Goal: Task Accomplishment & Management: Manage account settings

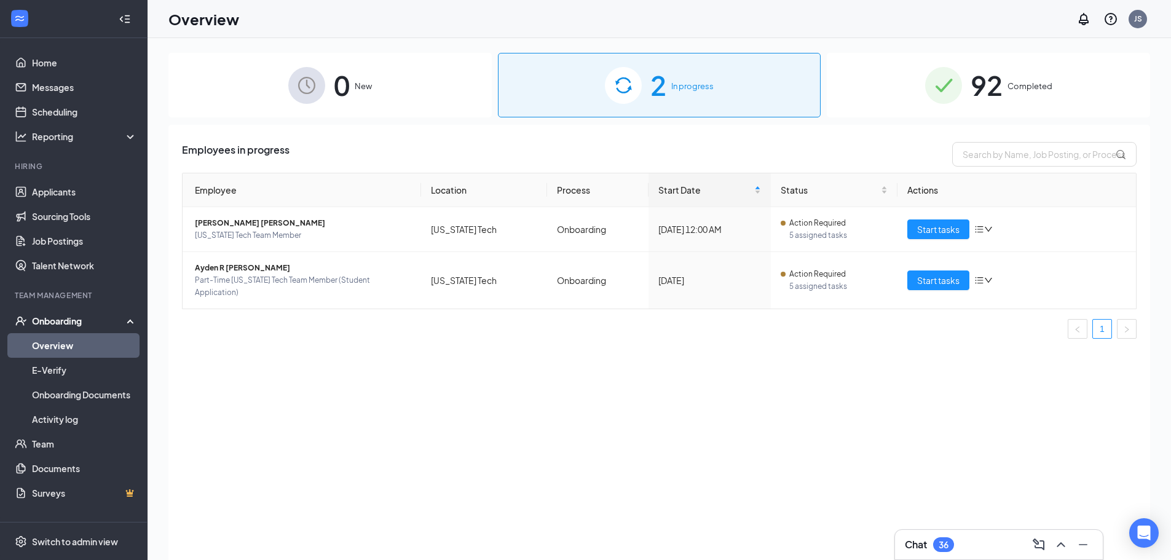
click at [315, 98] on img at bounding box center [306, 85] width 37 height 37
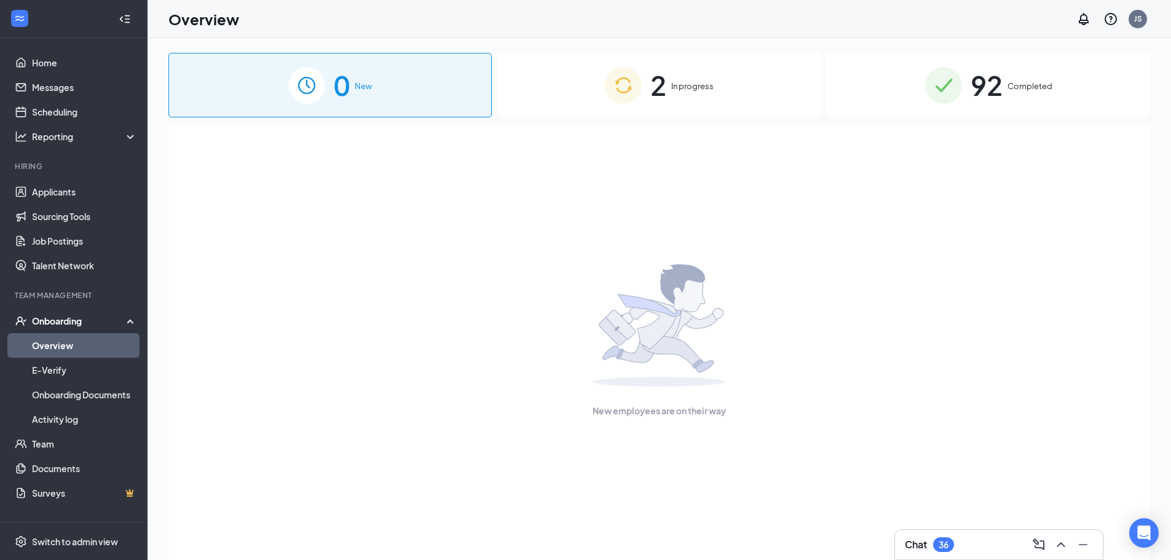
click at [729, 90] on div "2 In progress" at bounding box center [659, 85] width 323 height 65
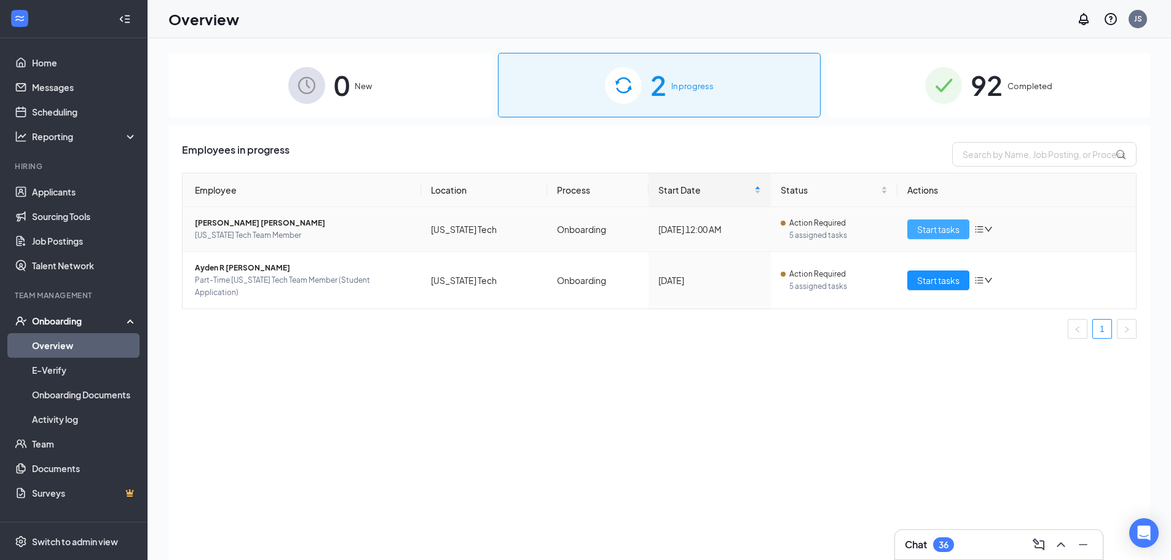
click at [921, 234] on span "Start tasks" at bounding box center [938, 229] width 42 height 14
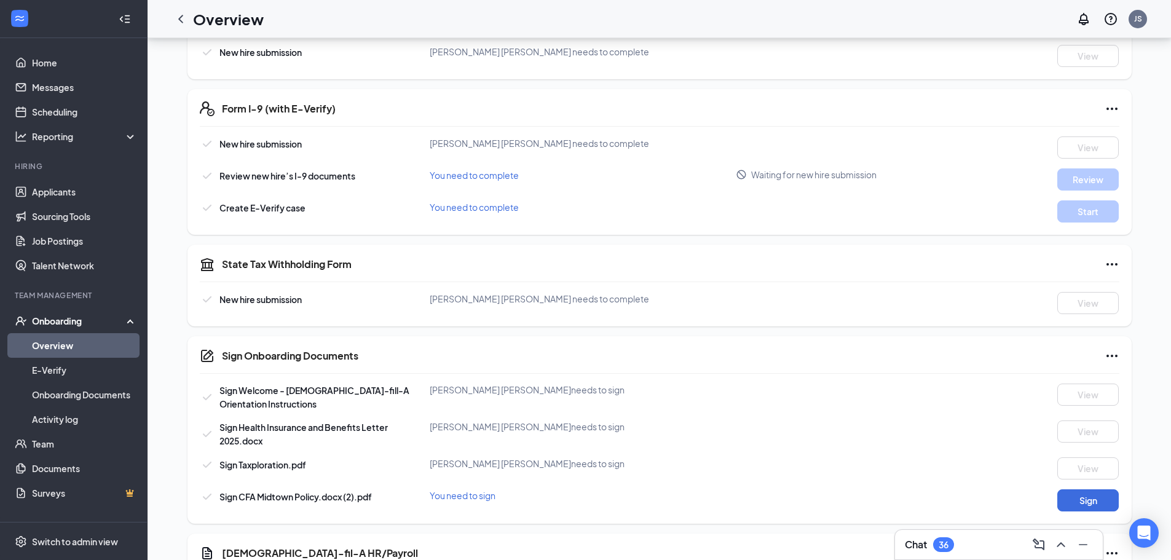
scroll to position [58, 0]
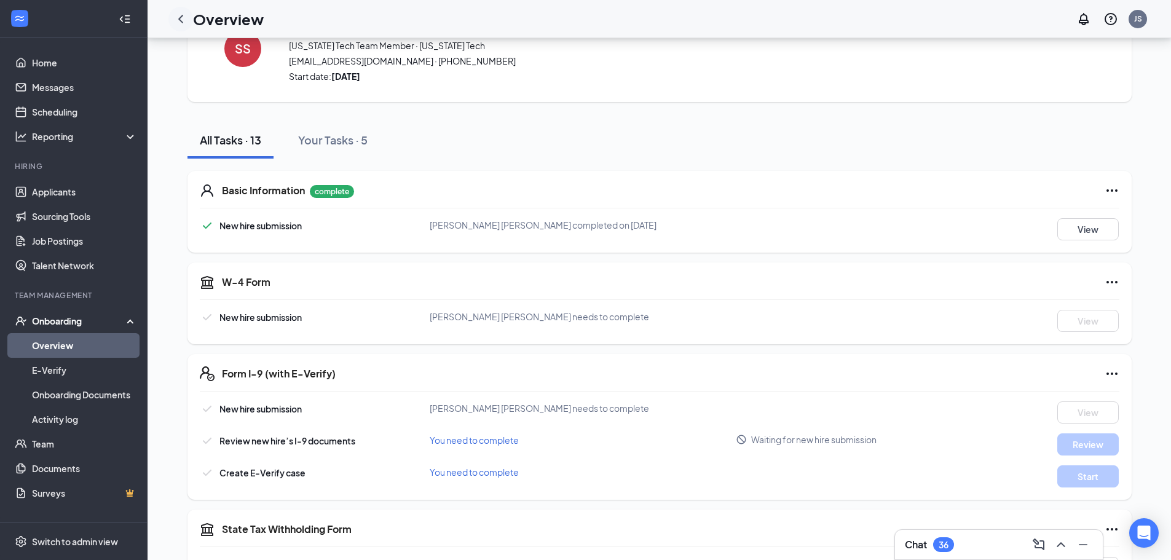
click at [176, 26] on div at bounding box center [180, 19] width 25 height 25
click at [179, 22] on icon "ChevronLeft" at bounding box center [180, 19] width 15 height 15
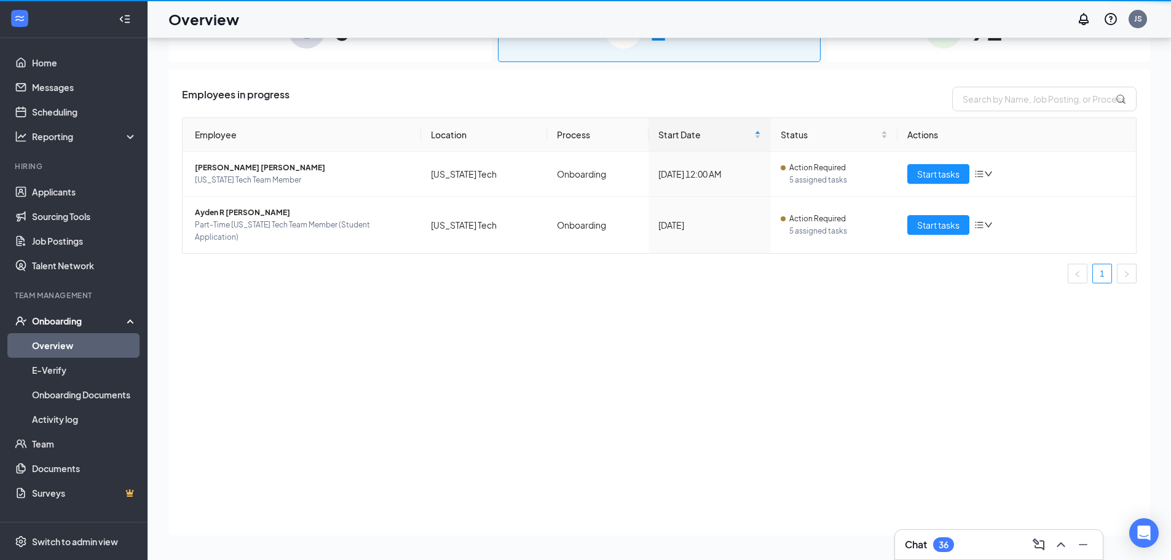
scroll to position [55, 0]
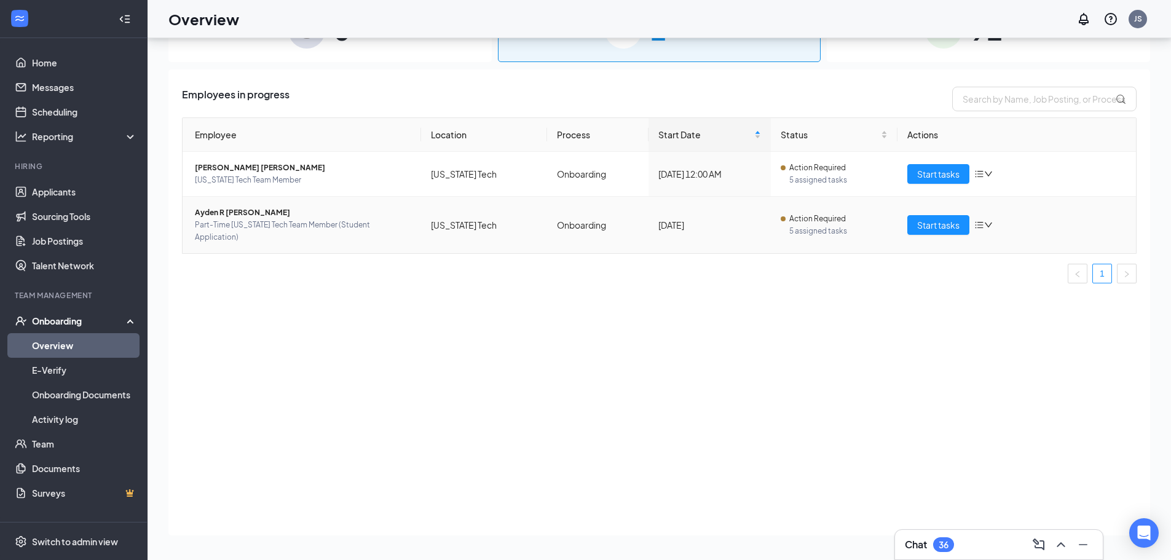
click at [210, 214] on span "Ayden R [PERSON_NAME]" at bounding box center [303, 212] width 216 height 12
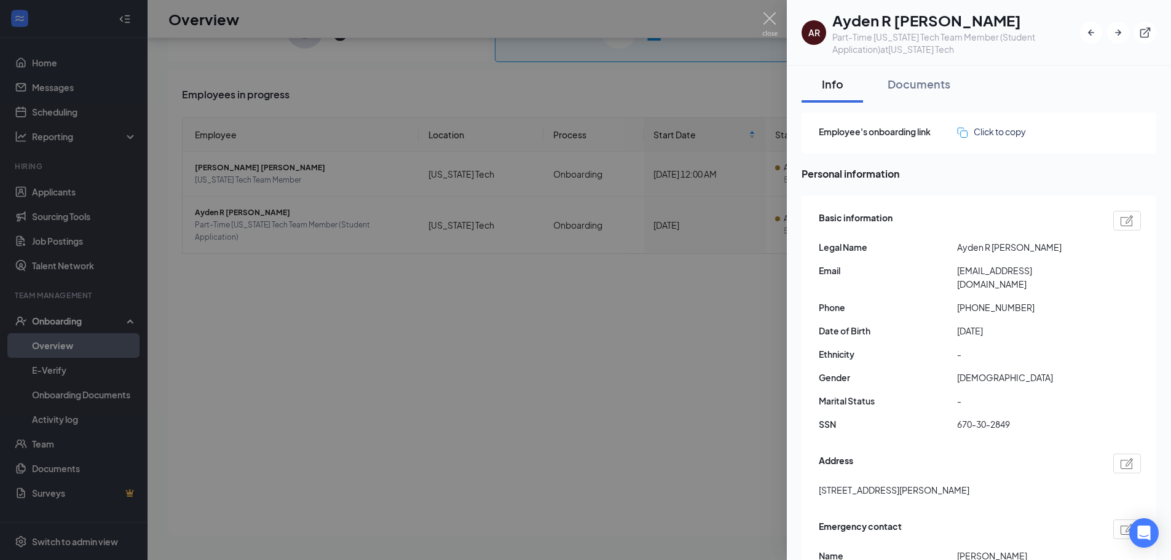
drag, startPoint x: 602, startPoint y: 251, endPoint x: 646, endPoint y: 251, distance: 44.3
click at [601, 252] on div at bounding box center [585, 280] width 1171 height 560
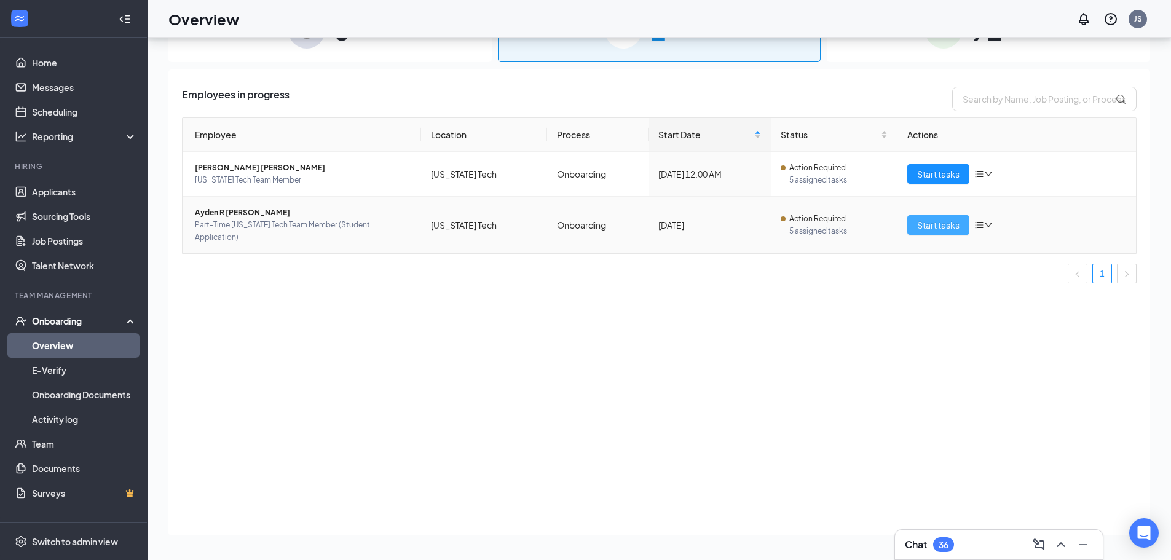
click at [913, 224] on button "Start tasks" at bounding box center [938, 225] width 62 height 20
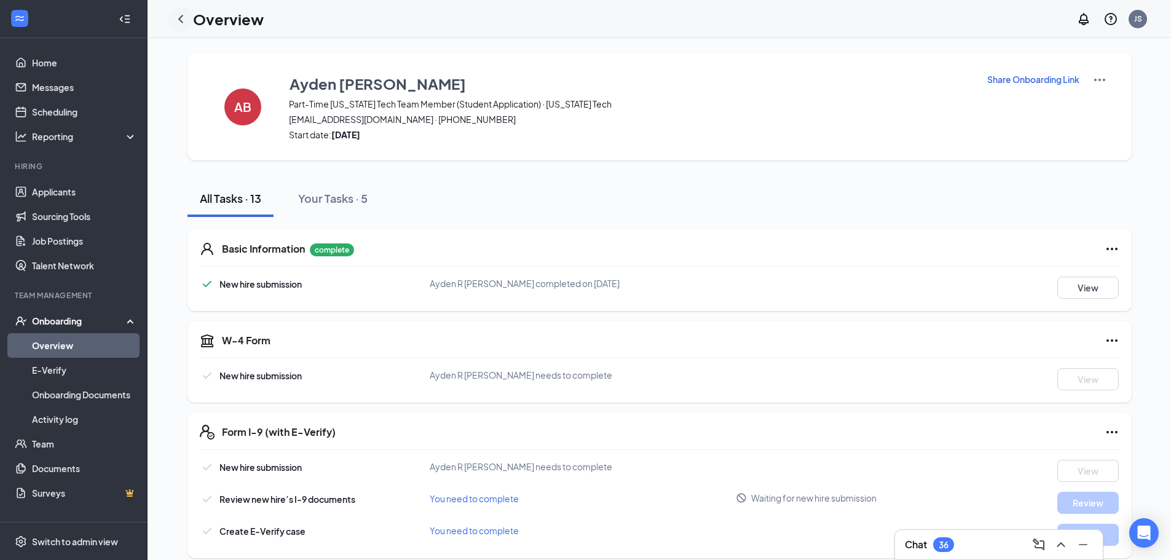
click at [179, 18] on icon "ChevronLeft" at bounding box center [180, 19] width 15 height 15
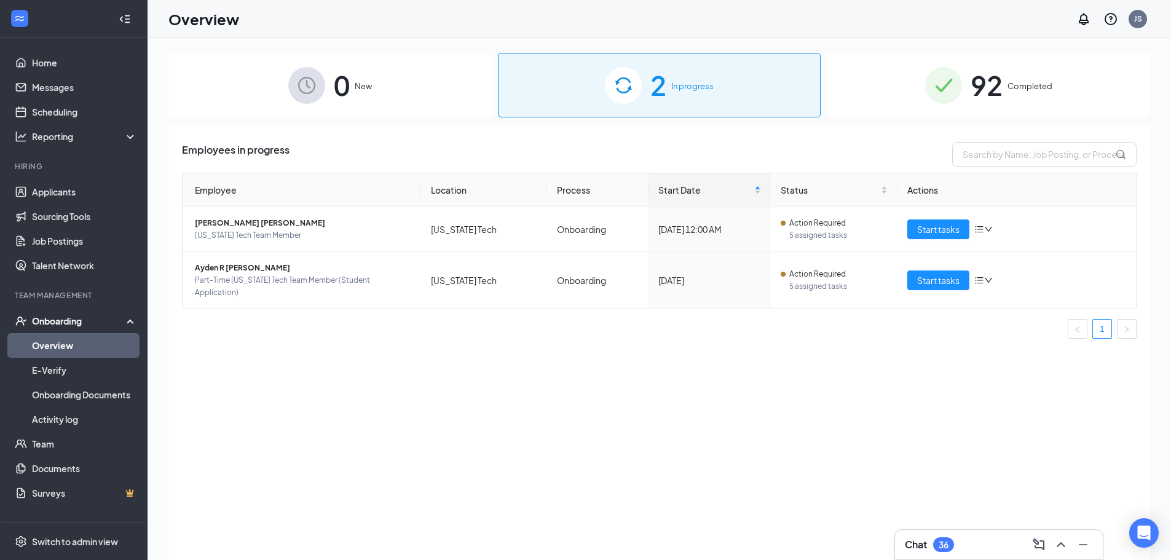
click at [914, 71] on div "92 Completed" at bounding box center [988, 85] width 323 height 65
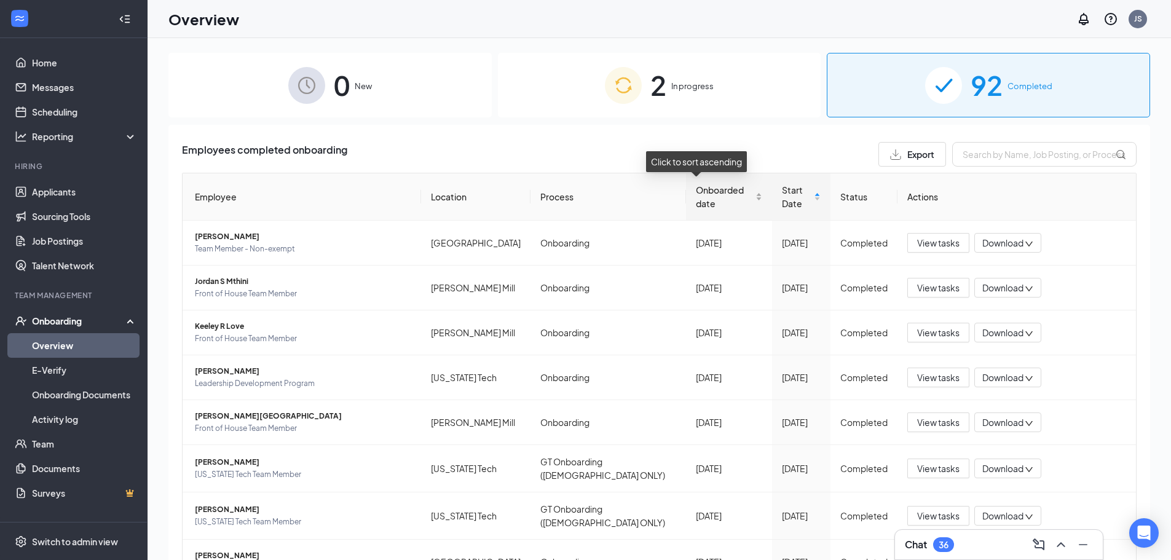
click at [709, 195] on span "Onboarded date" at bounding box center [724, 196] width 57 height 27
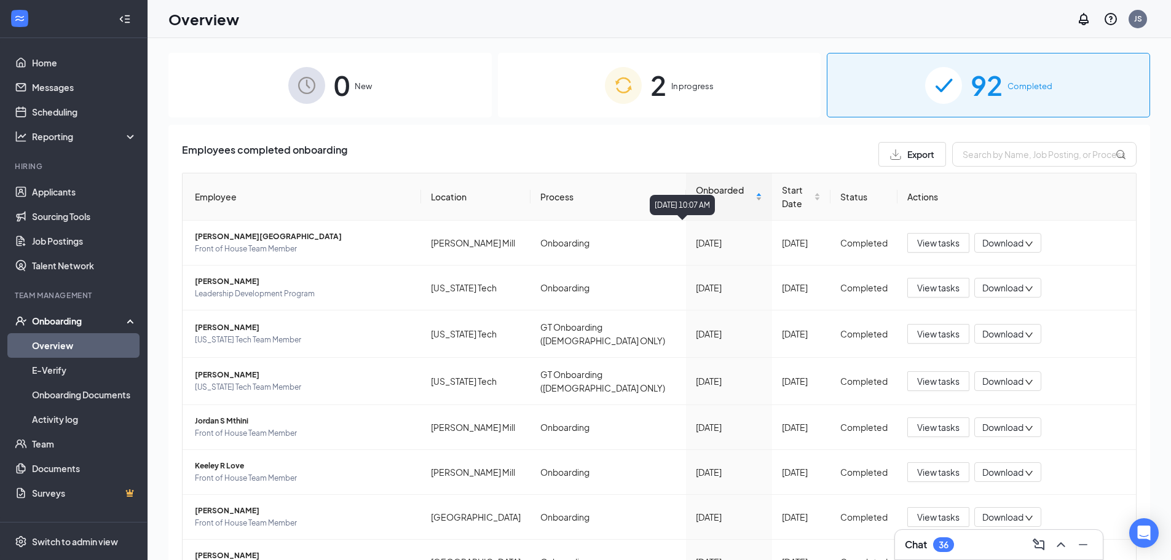
click at [701, 191] on span "Onboarded date" at bounding box center [724, 196] width 57 height 27
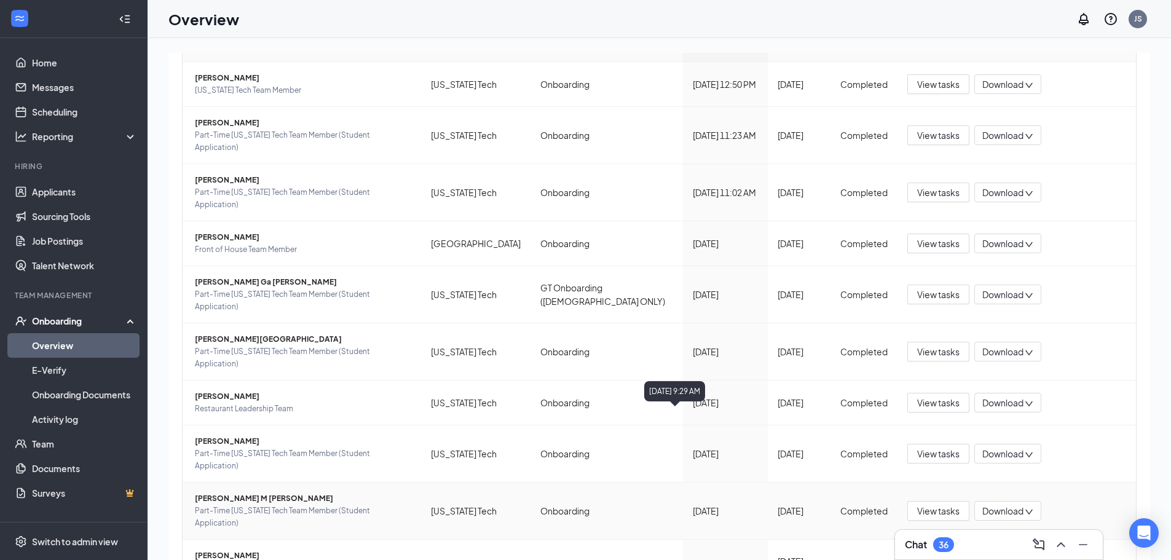
scroll to position [159, 0]
